Goal: Obtain resource: Download file/media

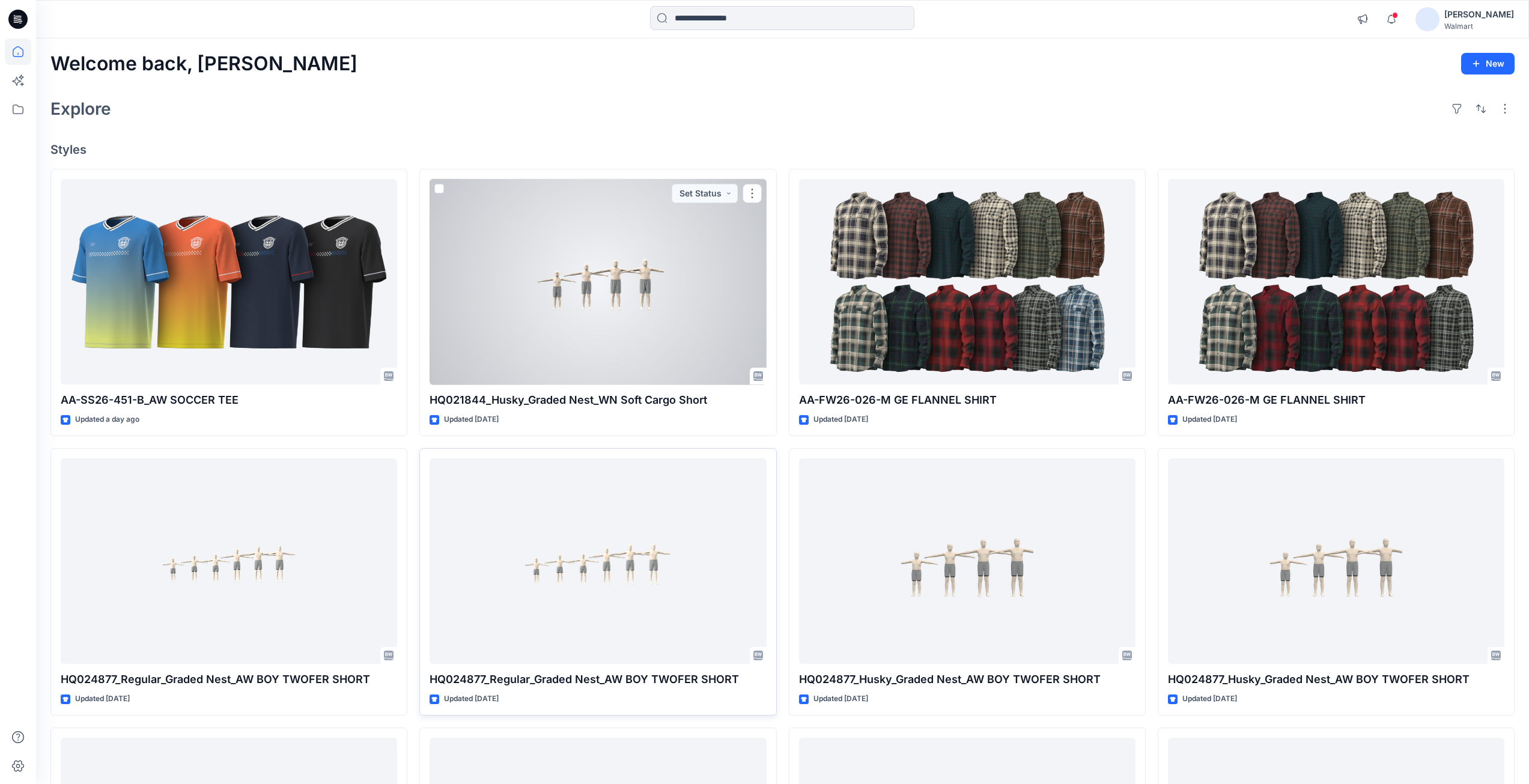
scroll to position [531, 0]
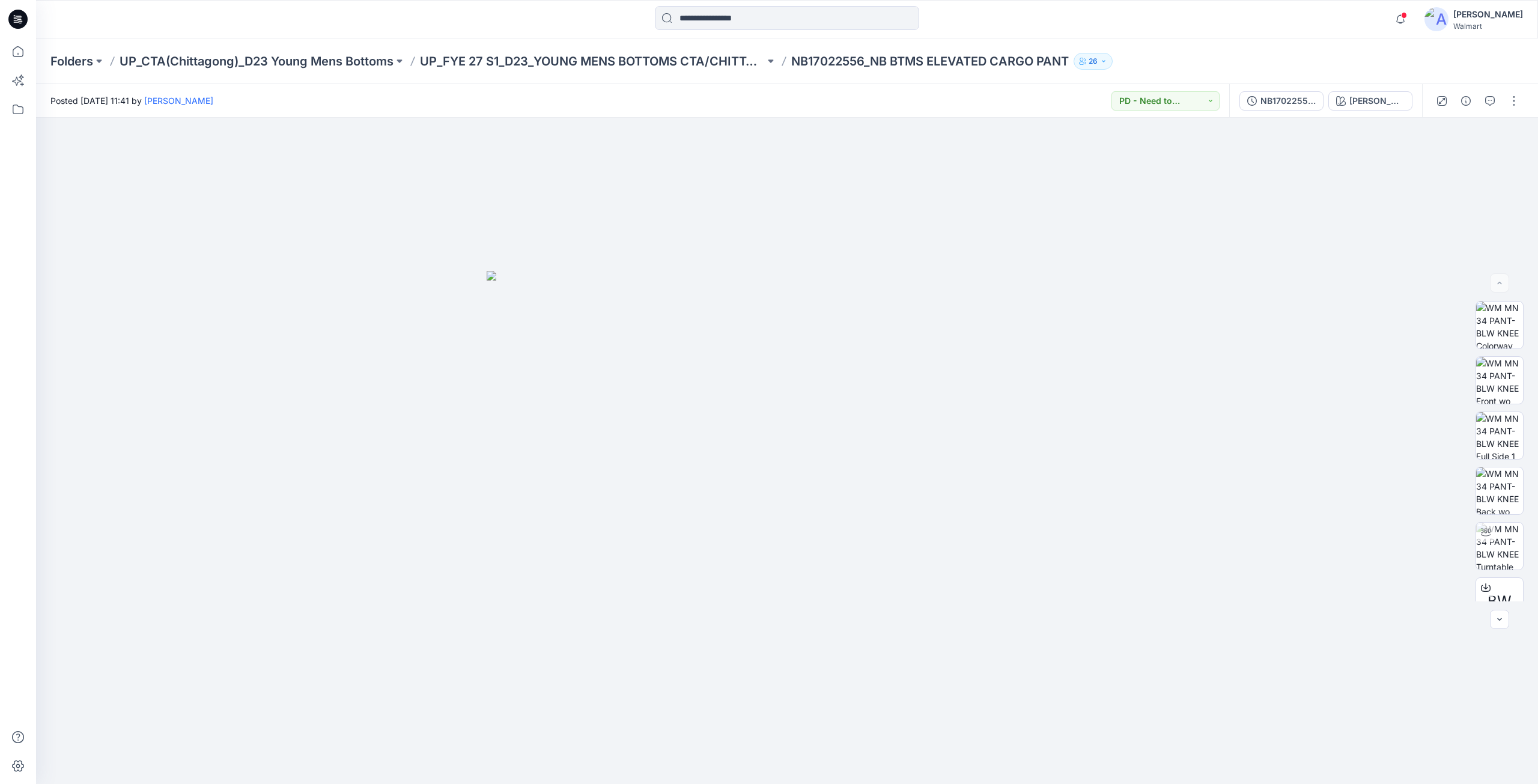
click at [1233, 51] on div "Folders UP_CTA(Chittagong)_D23 Young Mens Bottoms UP_FYE 27 S1_D23_YOUNG MENS B…" at bounding box center [787, 61] width 1502 height 46
click at [1483, 588] on icon at bounding box center [1486, 586] width 5 height 6
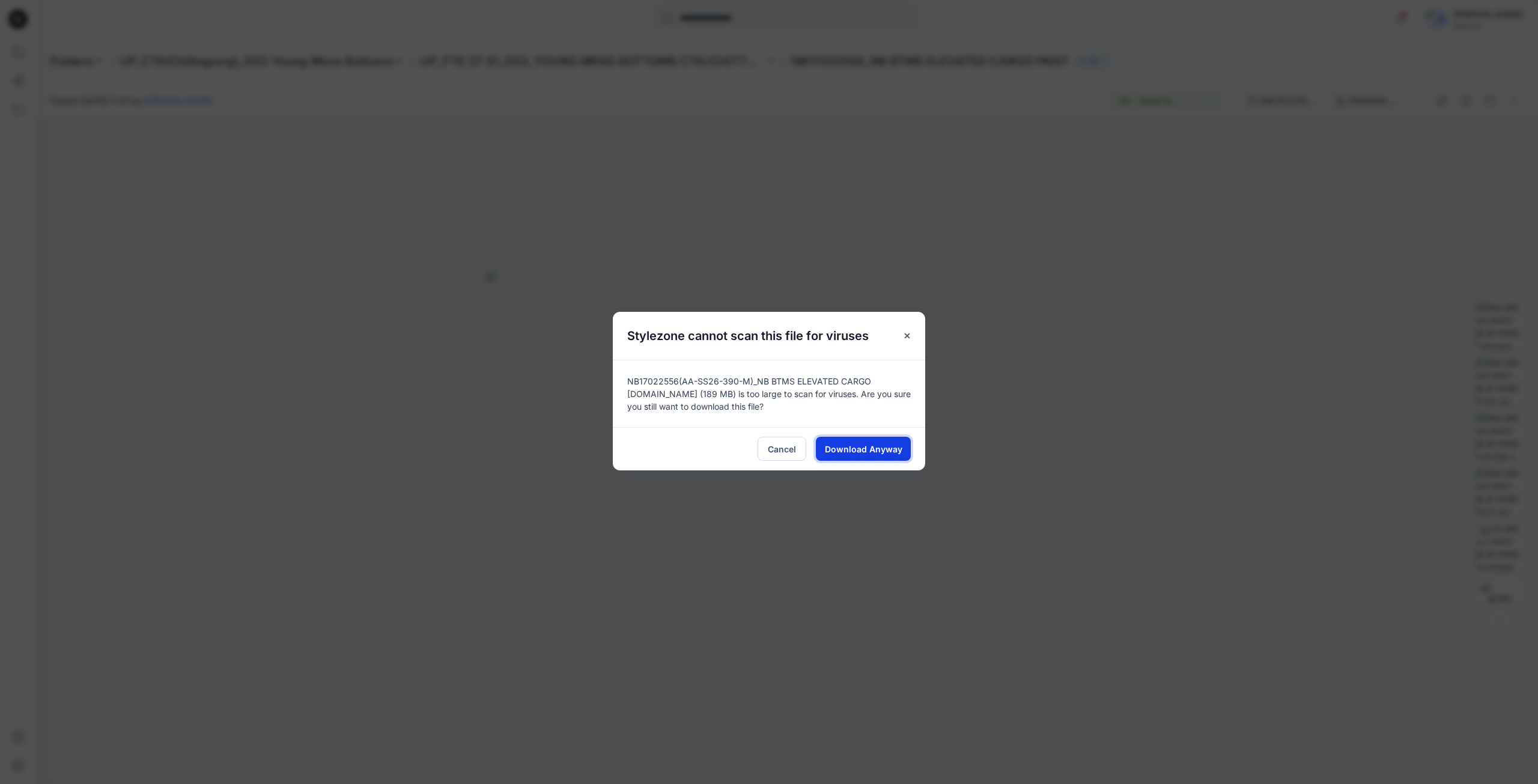
click at [854, 448] on span "Download Anyway" at bounding box center [864, 449] width 78 height 13
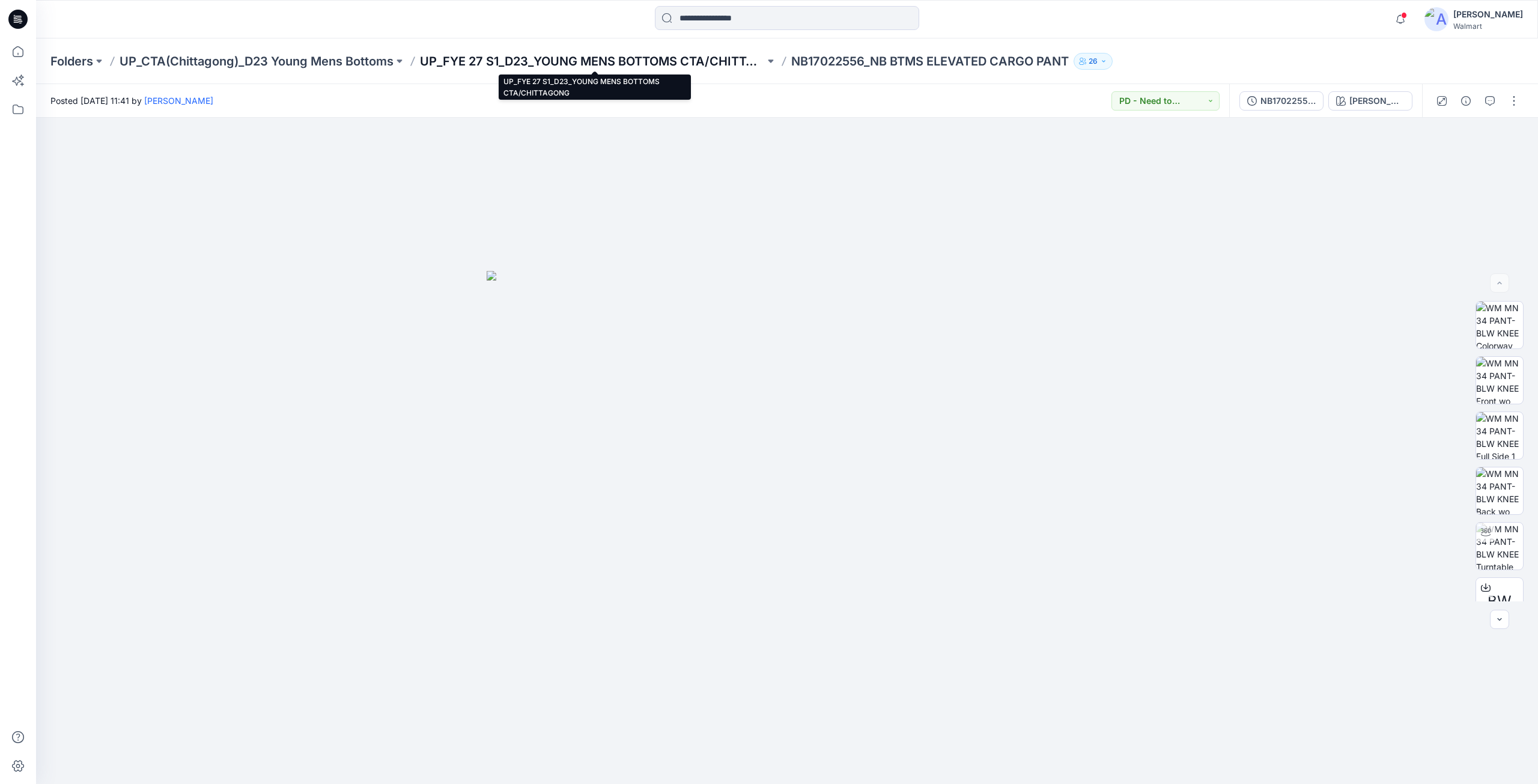
click at [468, 61] on p "UP_FYE 27 S1_D23_YOUNG MENS BOTTOMS CTA/CHITTAGONG" at bounding box center [592, 61] width 345 height 17
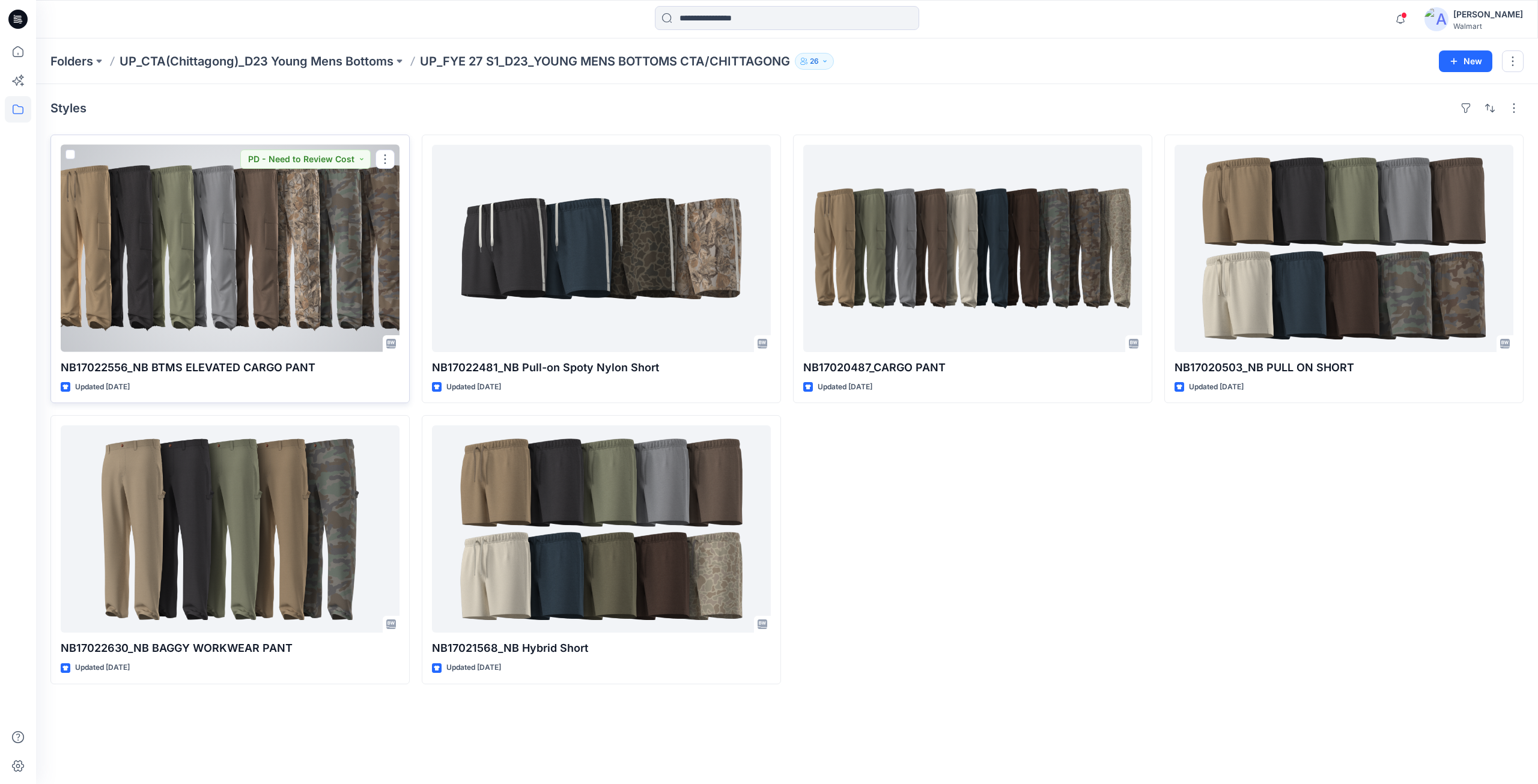
click at [266, 240] on div at bounding box center [230, 248] width 339 height 207
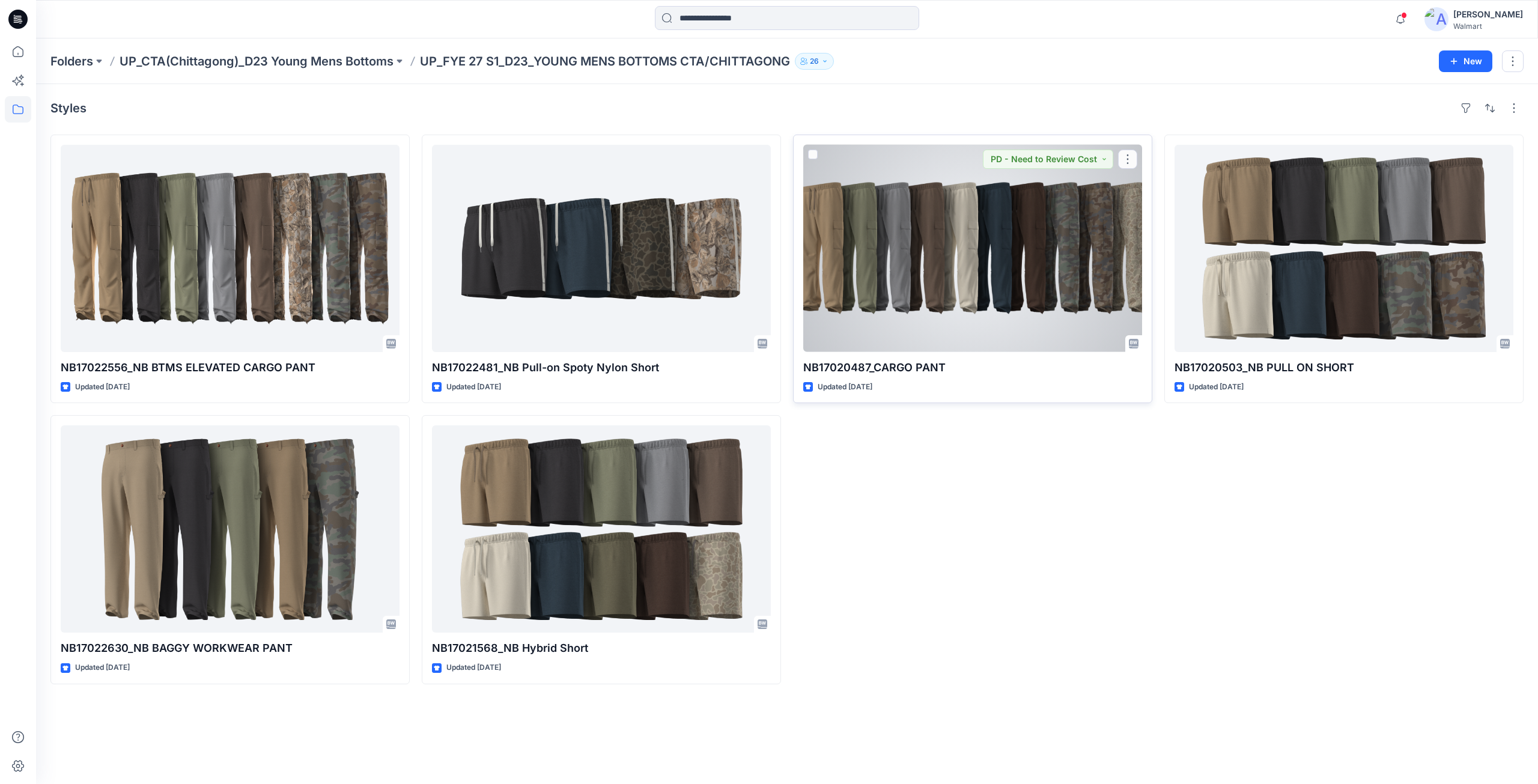
click at [853, 270] on div at bounding box center [973, 248] width 339 height 207
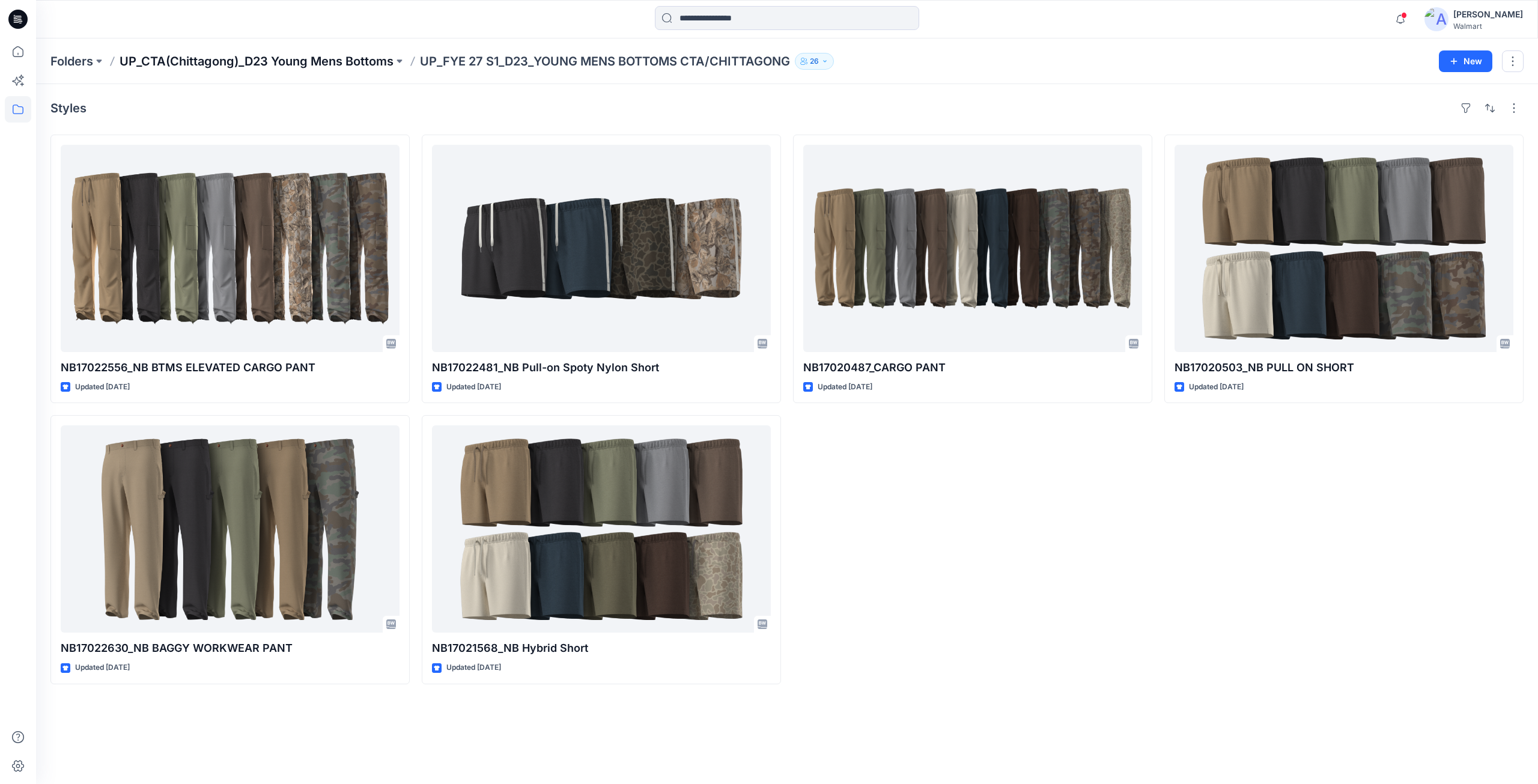
click at [240, 63] on p "UP_CTA(Chittagong)_D23 Young Mens Bottoms" at bounding box center [257, 61] width 274 height 17
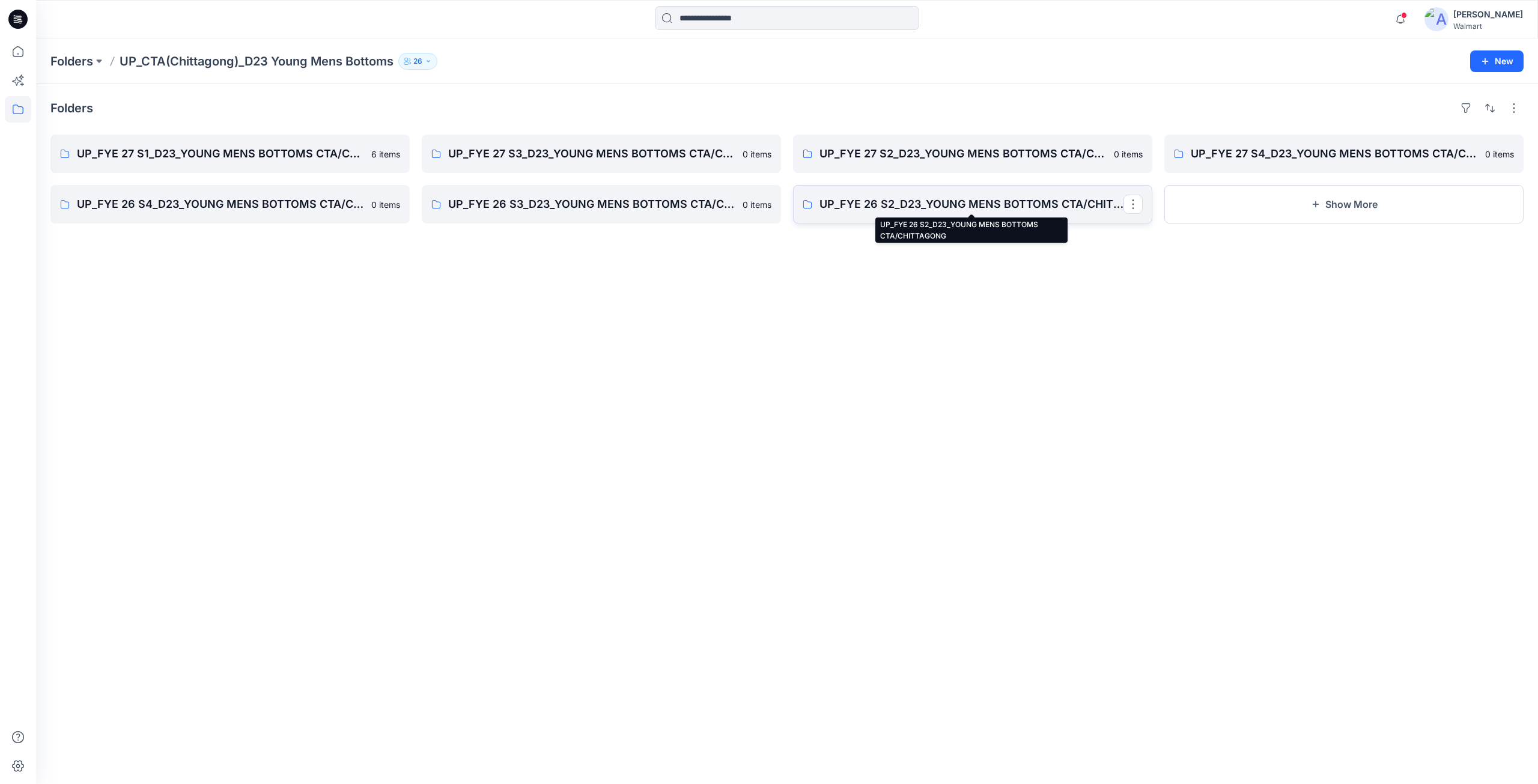
click at [926, 212] on p "UP_FYE 26 S2_D23_YOUNG MENS BOTTOMS CTA/CHITTAGONG" at bounding box center [971, 204] width 304 height 17
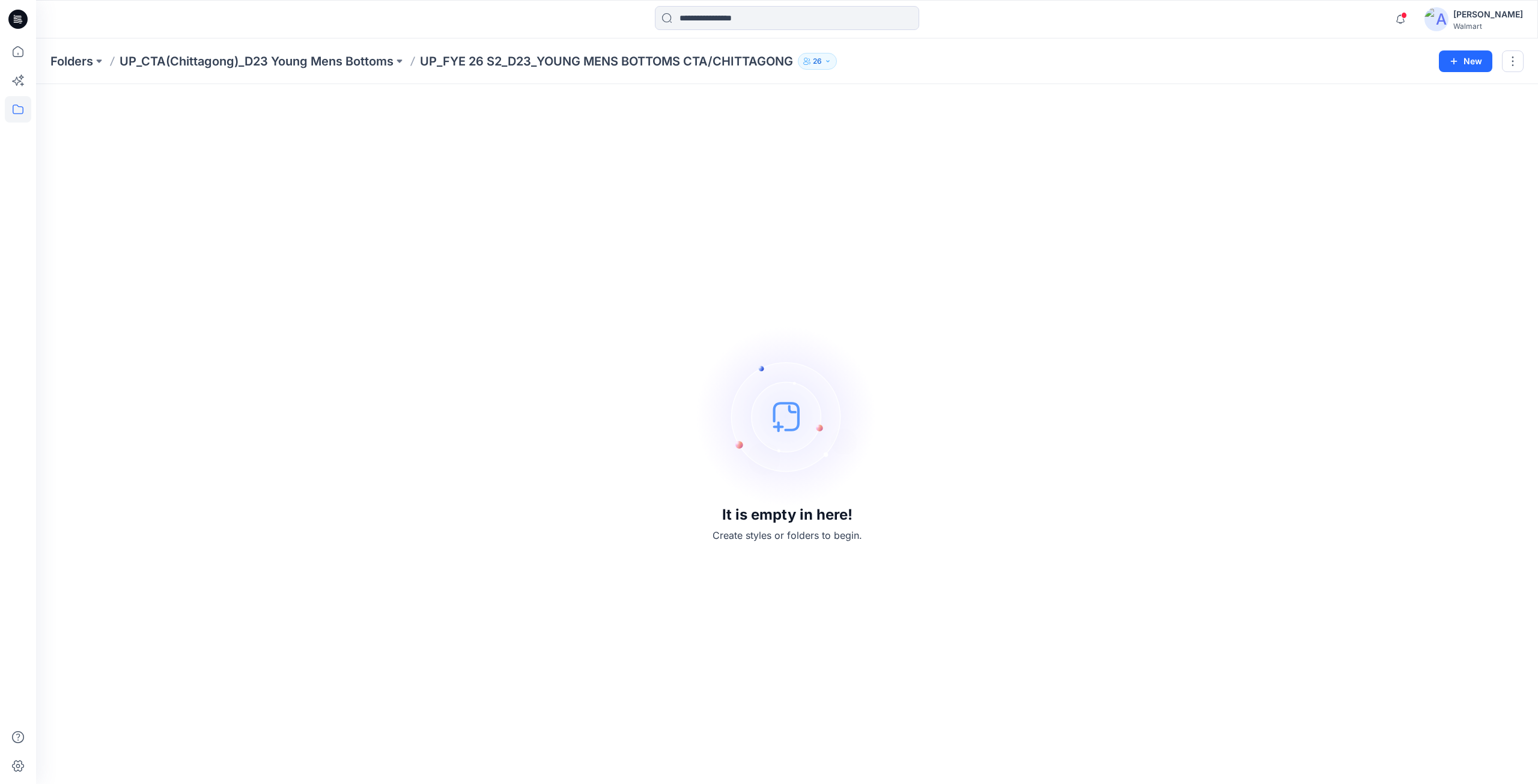
drag, startPoint x: 344, startPoint y: 68, endPoint x: 341, endPoint y: 75, distance: 7.6
click at [343, 67] on p "UP_CTA(Chittagong)_D23 Young Mens Bottoms" at bounding box center [257, 61] width 274 height 17
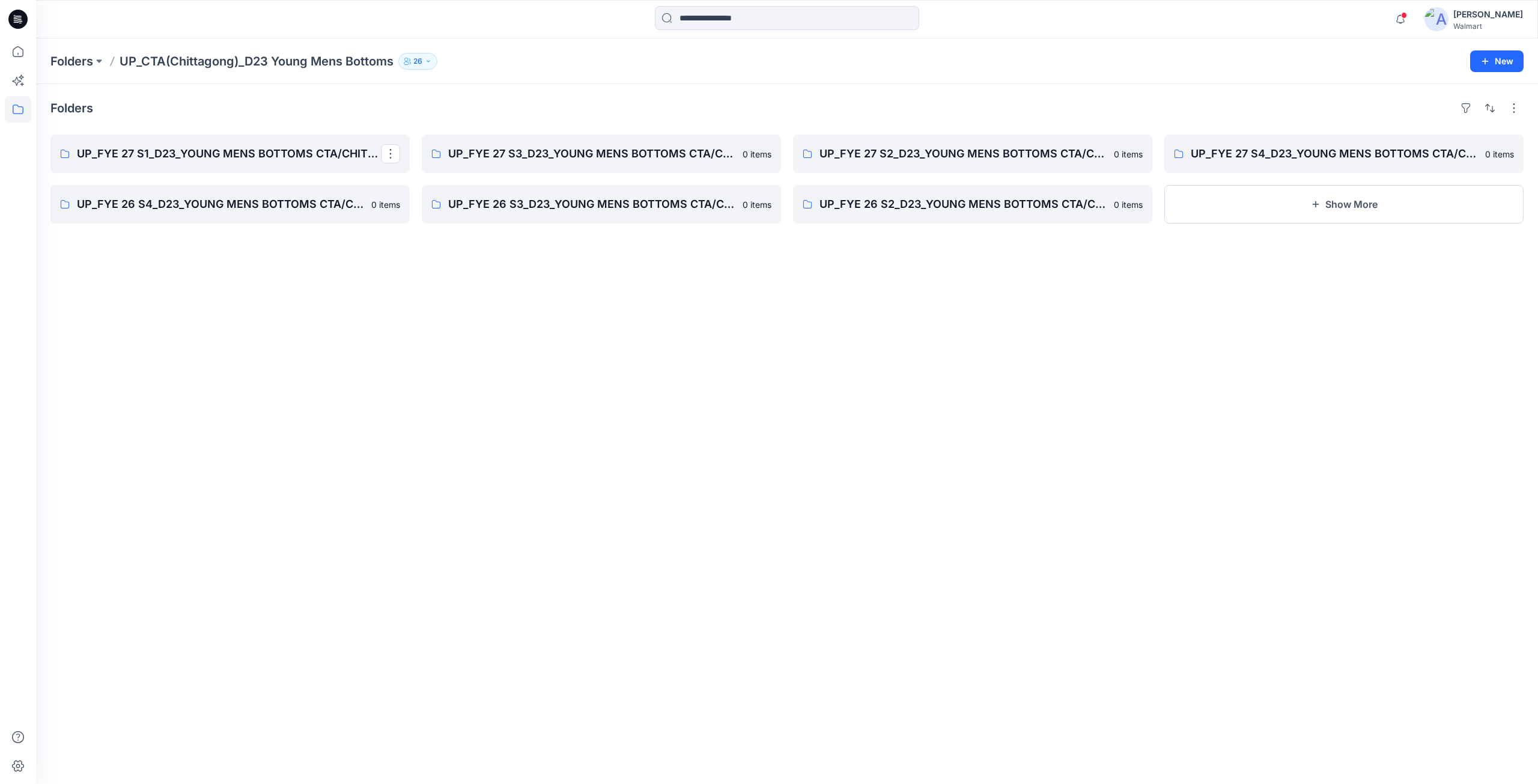
click at [641, 225] on div "Folders UP_FYE 27 S1_D23_YOUNG MENS BOTTOMS CTA/CHITTAGONG UP_FYE 26 S4_D23_YOU…" at bounding box center [787, 434] width 1502 height 700
click at [640, 215] on link "UP_FYE 26 S3_D23_YOUNG MENS BOTTOMS CTA/CHITTAGONG" at bounding box center [601, 204] width 360 height 39
click at [323, 203] on p "UP_FYE 26 S4_D23_YOUNG MENS BOTTOMS CTA/CHITTAGONG" at bounding box center [229, 204] width 304 height 17
click at [1207, 163] on link "UP_FYE 27 S4_D23_YOUNG MENS BOTTOMS CTA/CHITTAGONG 0 items" at bounding box center [1344, 154] width 360 height 39
click at [887, 168] on link "UP_FYE 27 S2_D23_YOUNG MENS BOTTOMS CTA/CHITTAGONG" at bounding box center [973, 154] width 360 height 39
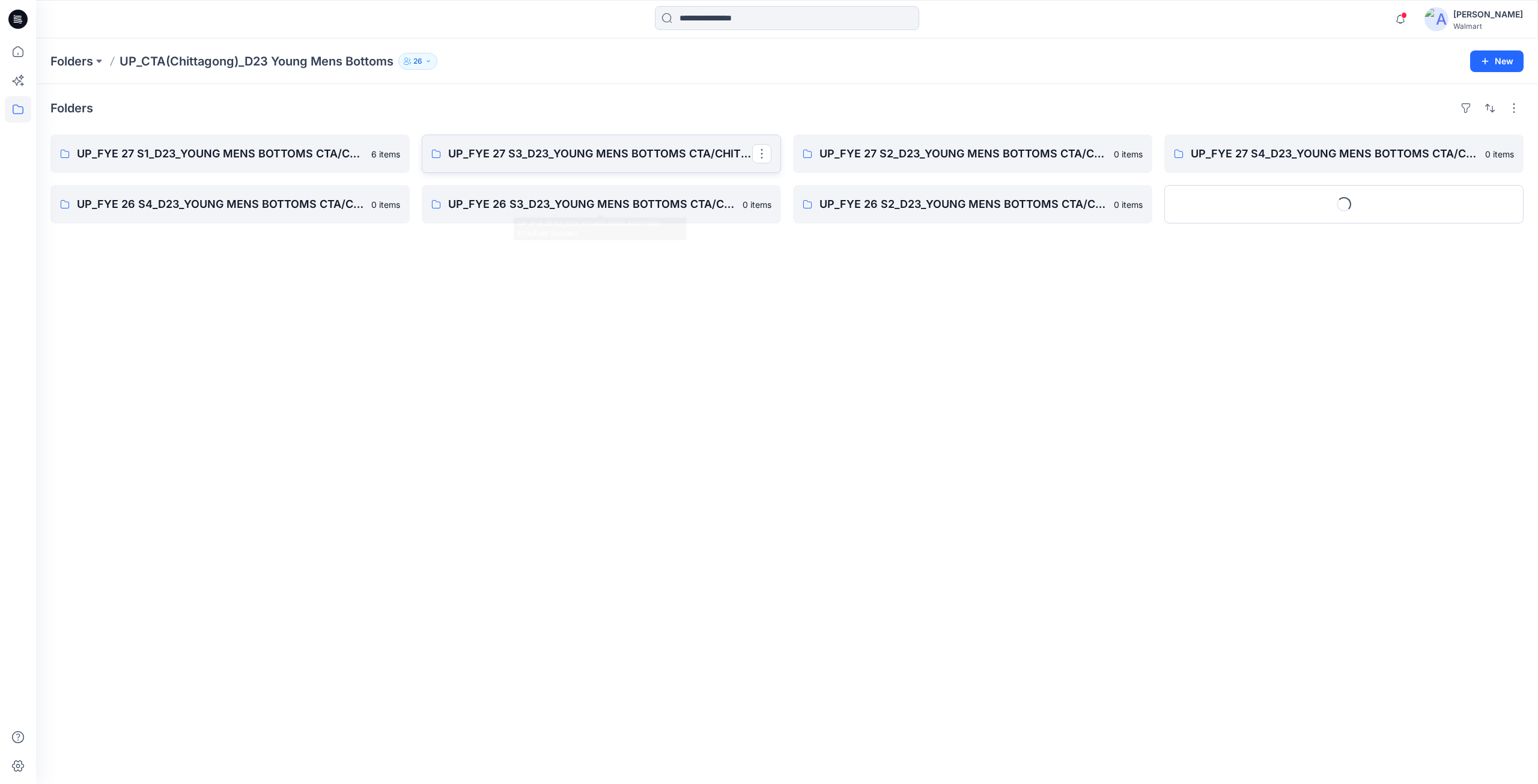
click at [648, 153] on p "UP_FYE 27 S3_D23_YOUNG MENS BOTTOMS CTA/CHITTAGONG" at bounding box center [600, 154] width 304 height 17
click at [316, 161] on p "UP_FYE 27 S1_D23_YOUNG MENS BOTTOMS CTA/CHITTAGONG" at bounding box center [229, 154] width 304 height 17
